Goal: Transaction & Acquisition: Book appointment/travel/reservation

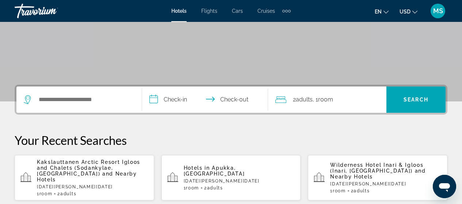
scroll to position [119, 0]
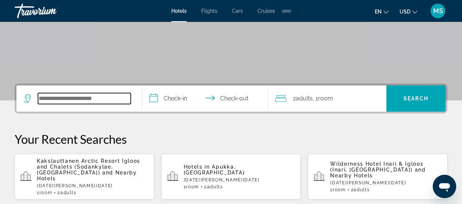
click at [90, 95] on input "Search widget" at bounding box center [84, 98] width 93 height 11
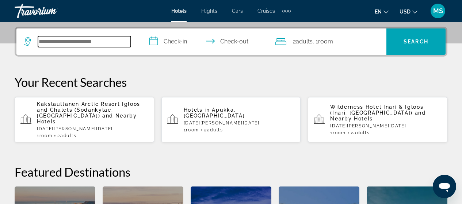
scroll to position [179, 0]
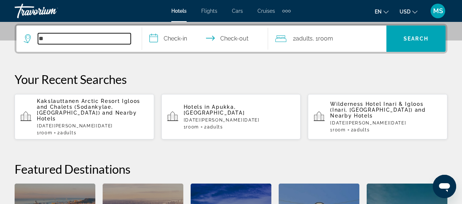
type input "*"
click at [77, 40] on input "Search widget" at bounding box center [84, 38] width 93 height 11
type input "*"
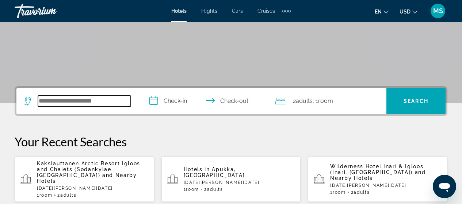
scroll to position [132, 0]
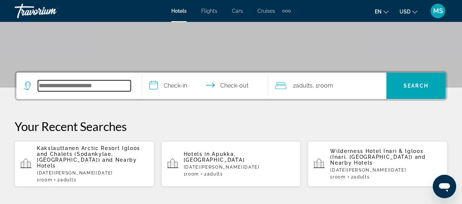
click at [119, 89] on input "Search widget" at bounding box center [84, 85] width 93 height 11
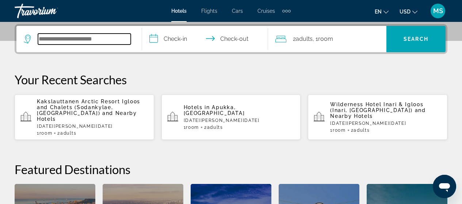
scroll to position [179, 0]
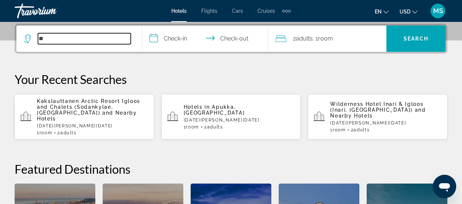
click at [77, 41] on input "**" at bounding box center [84, 38] width 93 height 11
type input "*"
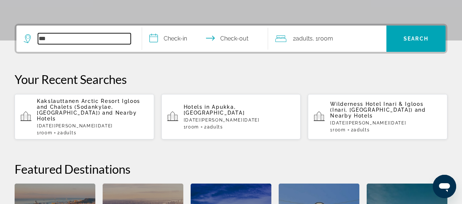
scroll to position [0, 0]
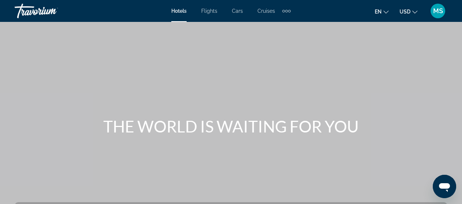
type input "***"
click at [178, 11] on span "Hotels" at bounding box center [178, 11] width 15 height 6
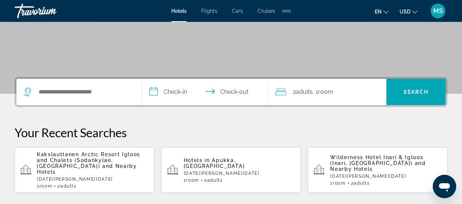
scroll to position [137, 0]
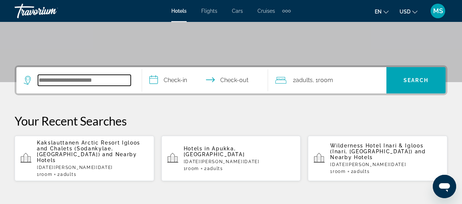
click at [120, 84] on input "Search widget" at bounding box center [84, 80] width 93 height 11
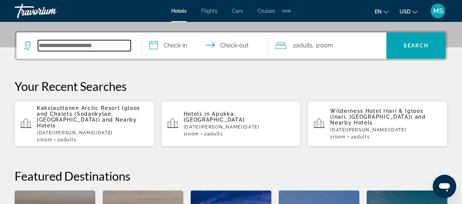
scroll to position [179, 0]
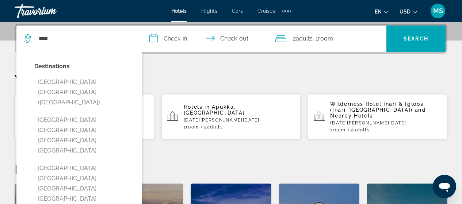
click at [120, 84] on button "[GEOGRAPHIC_DATA], [GEOGRAPHIC_DATA] ([GEOGRAPHIC_DATA])" at bounding box center [84, 92] width 101 height 34
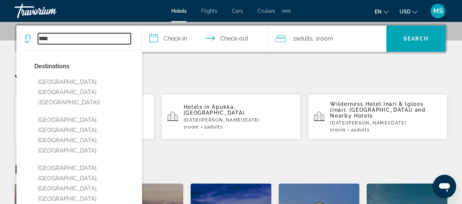
type input "**********"
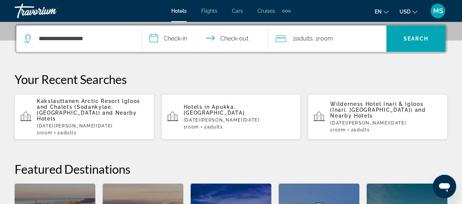
click at [181, 41] on input "**********" at bounding box center [206, 40] width 129 height 29
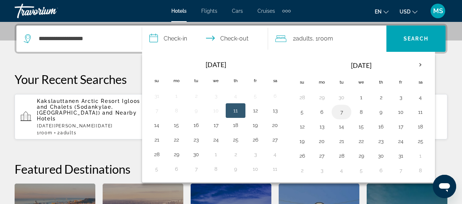
click at [344, 114] on button "7" at bounding box center [342, 112] width 12 height 10
click at [362, 111] on button "8" at bounding box center [362, 112] width 12 height 10
type input "**********"
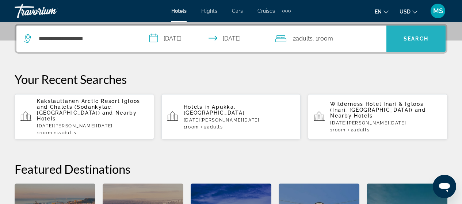
click at [413, 39] on span "Search" at bounding box center [416, 39] width 25 height 6
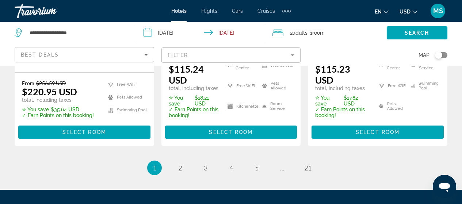
scroll to position [1122, 0]
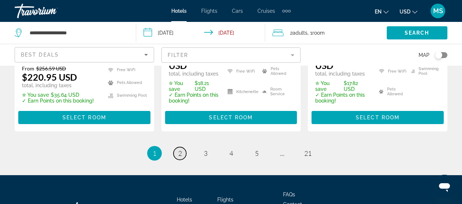
click at [178, 150] on span "2" at bounding box center [180, 154] width 4 height 8
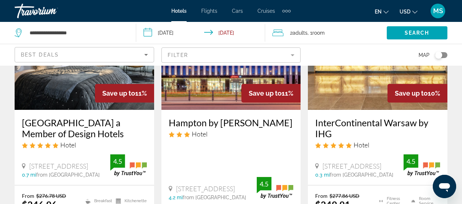
scroll to position [414, 0]
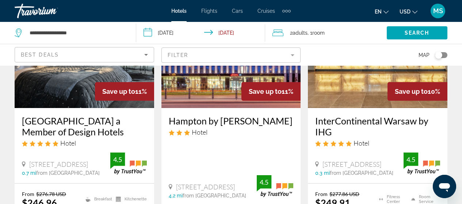
click at [290, 58] on mat-form-field "Filter" at bounding box center [232, 55] width 140 height 15
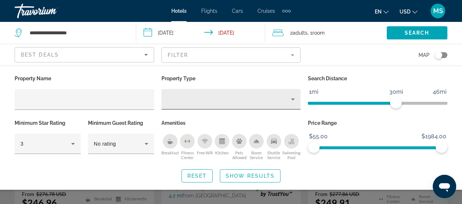
click at [228, 106] on div "Hotel Filters" at bounding box center [231, 99] width 128 height 20
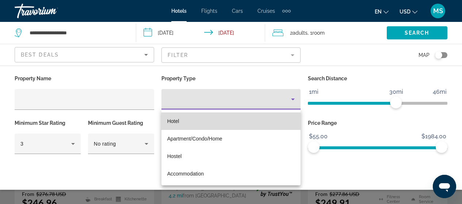
click at [182, 121] on mat-option "Hotel" at bounding box center [232, 122] width 140 height 18
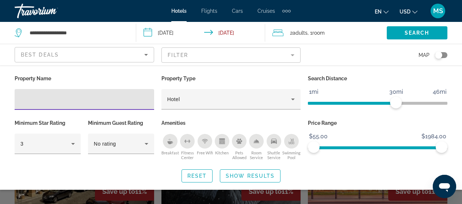
click at [137, 100] on input "Hotel Filters" at bounding box center [84, 99] width 128 height 9
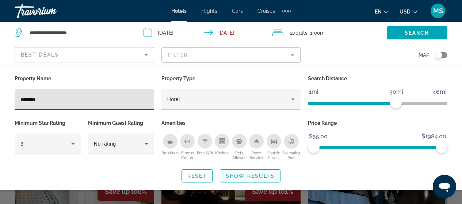
type input "********"
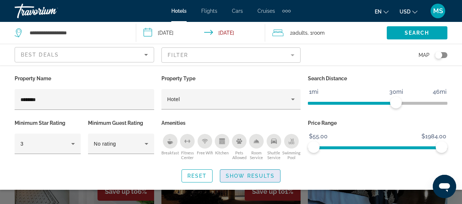
click at [236, 178] on span "Show Results" at bounding box center [250, 176] width 49 height 6
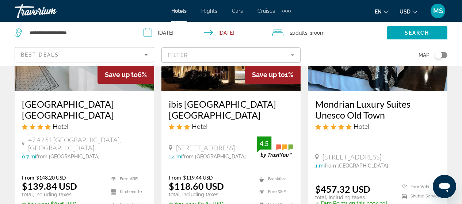
scroll to position [54, 0]
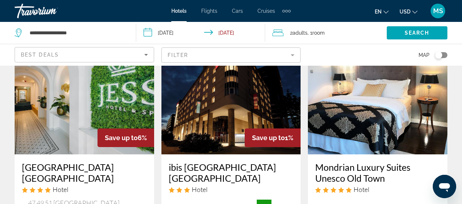
click at [261, 87] on img "Main content" at bounding box center [232, 96] width 140 height 117
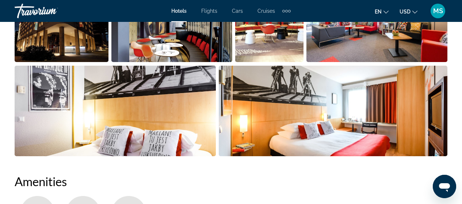
scroll to position [590, 0]
